Goal: Task Accomplishment & Management: Complete application form

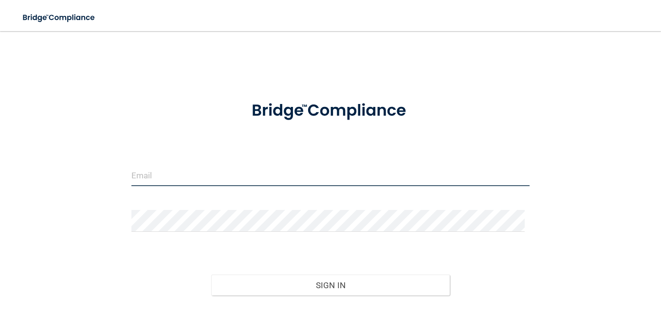
click at [218, 173] on input "email" at bounding box center [330, 175] width 398 height 22
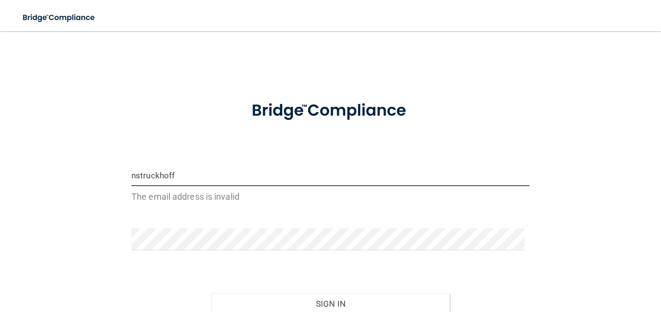
type input "[EMAIL_ADDRESS][DOMAIN_NAME]"
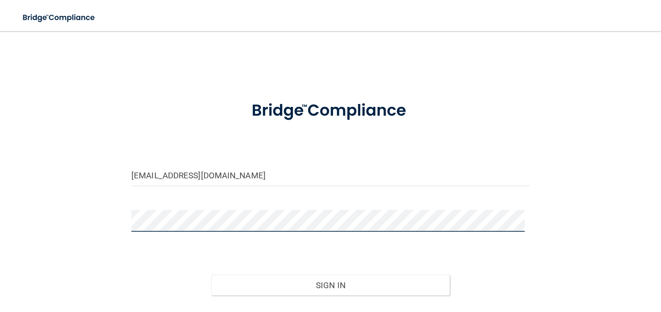
click at [211, 275] on button "Sign In" at bounding box center [330, 285] width 239 height 21
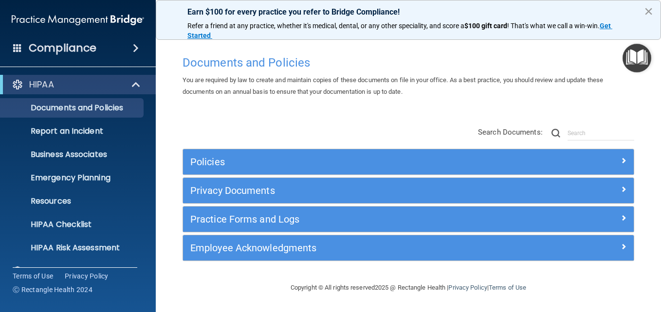
click at [648, 10] on button "×" at bounding box center [648, 11] width 9 height 16
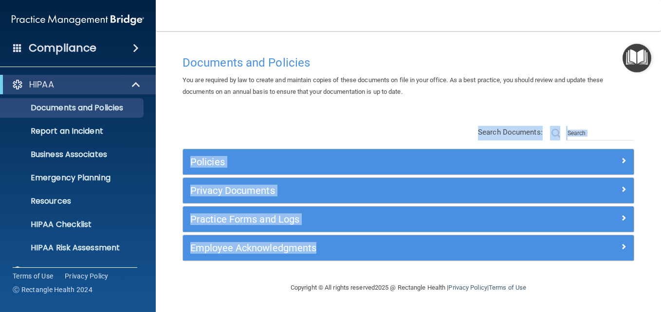
drag, startPoint x: 660, startPoint y: 90, endPoint x: 662, endPoint y: 255, distance: 165.4
click at [660, 255] on html "Compliance HIPAA Documents and Policies Report an Incident Business Associates …" at bounding box center [330, 156] width 661 height 312
click at [137, 83] on span at bounding box center [137, 85] width 8 height 12
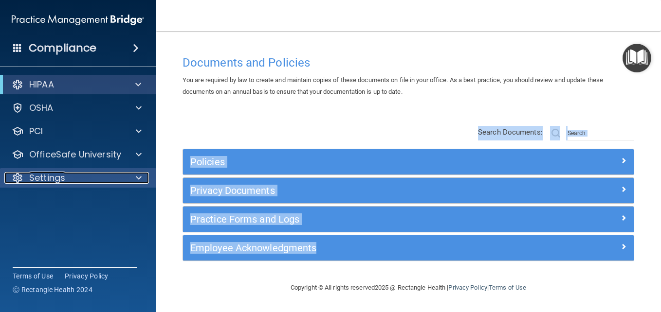
click at [141, 177] on span at bounding box center [139, 178] width 6 height 12
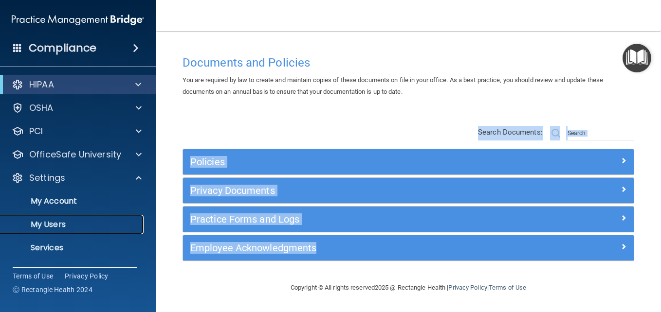
click at [51, 225] on p "My Users" at bounding box center [72, 225] width 133 height 10
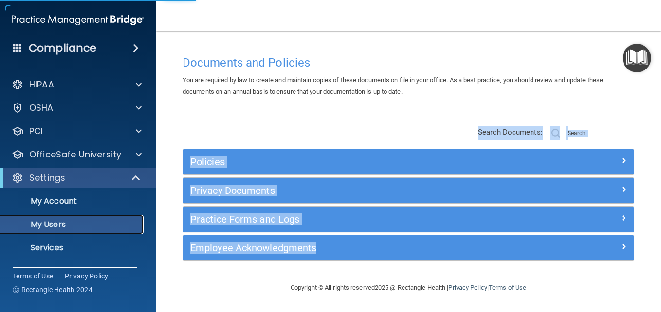
select select "20"
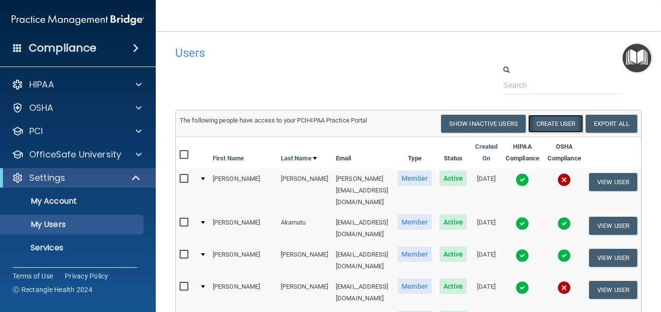
click at [574, 127] on button "Create User" at bounding box center [555, 124] width 55 height 18
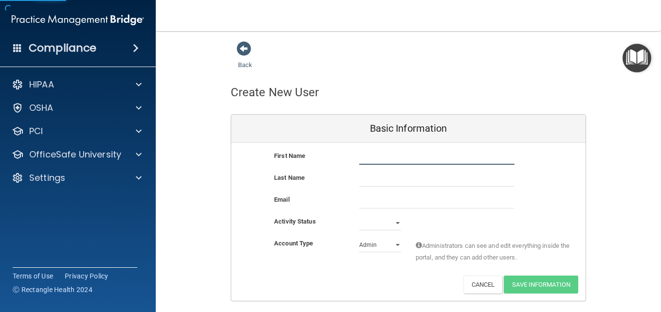
click at [391, 151] on input "text" at bounding box center [436, 157] width 155 height 15
type input "[PERSON_NAME]"
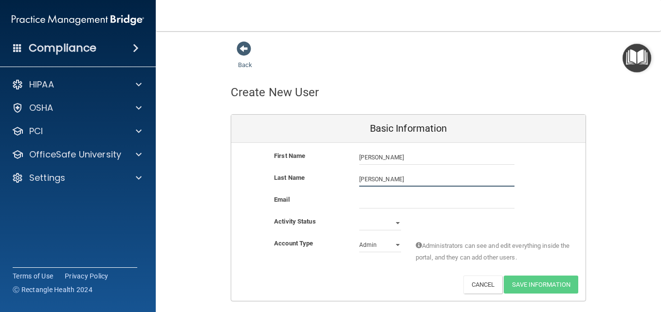
type input "[PERSON_NAME]"
click at [378, 226] on select "Active Inactive" at bounding box center [380, 223] width 42 height 15
select select "active"
click at [359, 216] on select "Active Inactive" at bounding box center [380, 223] width 42 height 15
click at [367, 243] on select "Admin Member" at bounding box center [380, 245] width 42 height 15
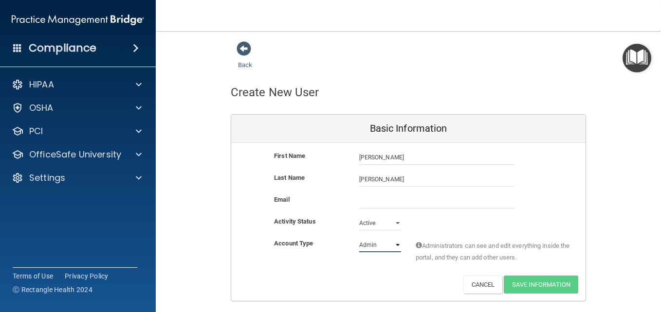
select select "practice_member"
click at [359, 238] on select "Admin Member" at bounding box center [380, 245] width 42 height 15
click at [366, 203] on input "email" at bounding box center [436, 201] width 155 height 15
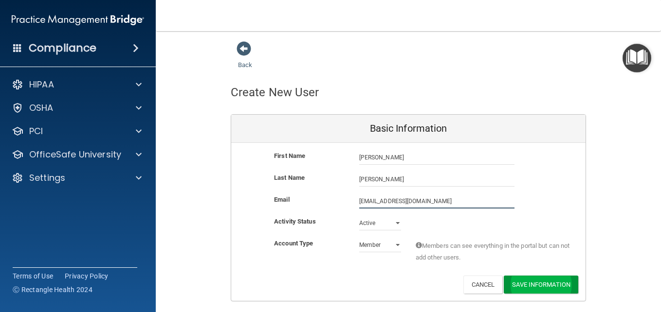
type input "[EMAIL_ADDRESS][DOMAIN_NAME]"
click at [560, 280] on button "Save Information" at bounding box center [541, 285] width 74 height 18
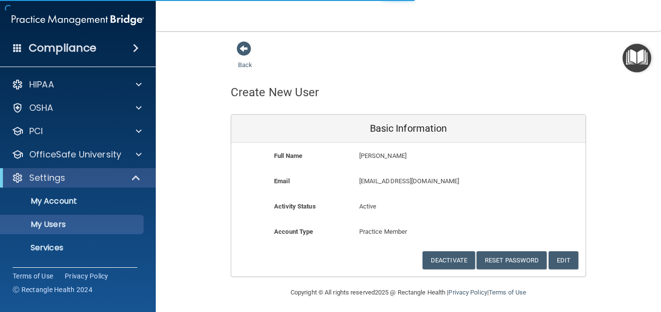
select select "20"
